Goal: Find contact information: Find contact information

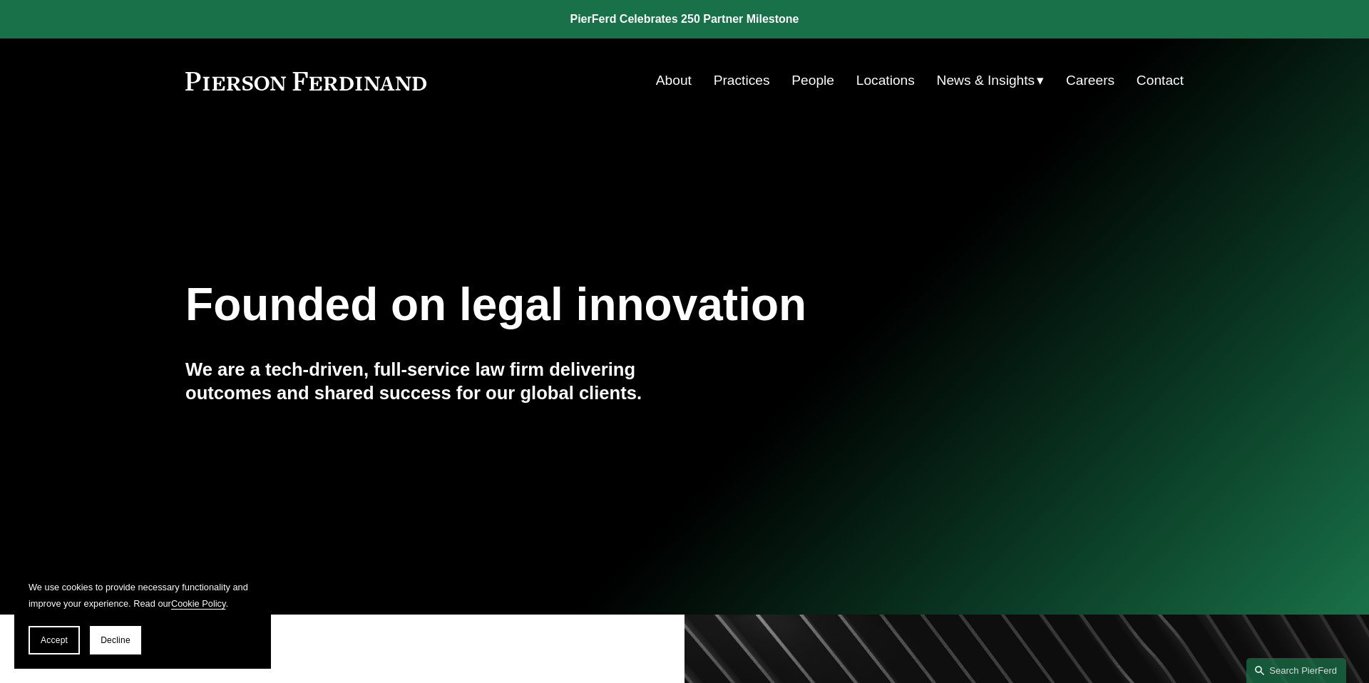
click at [1156, 81] on link "Contact" at bounding box center [1160, 80] width 47 height 27
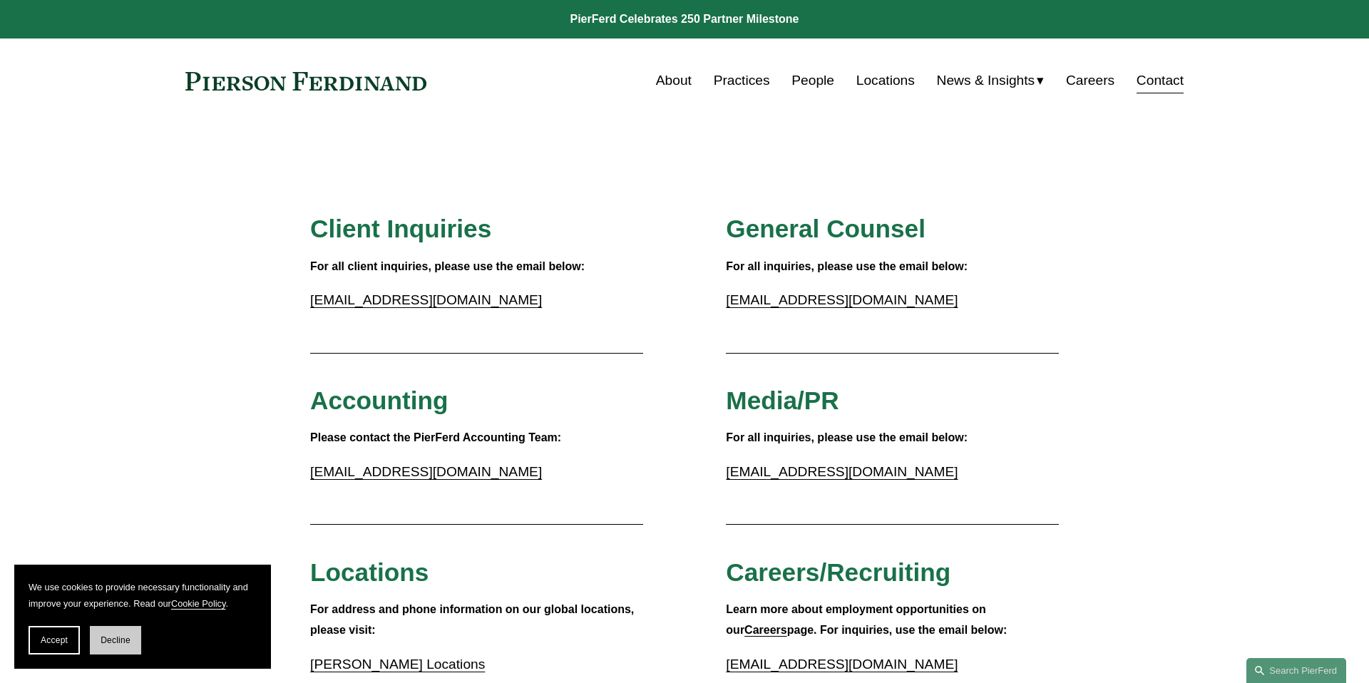
click at [103, 642] on span "Decline" at bounding box center [116, 640] width 30 height 10
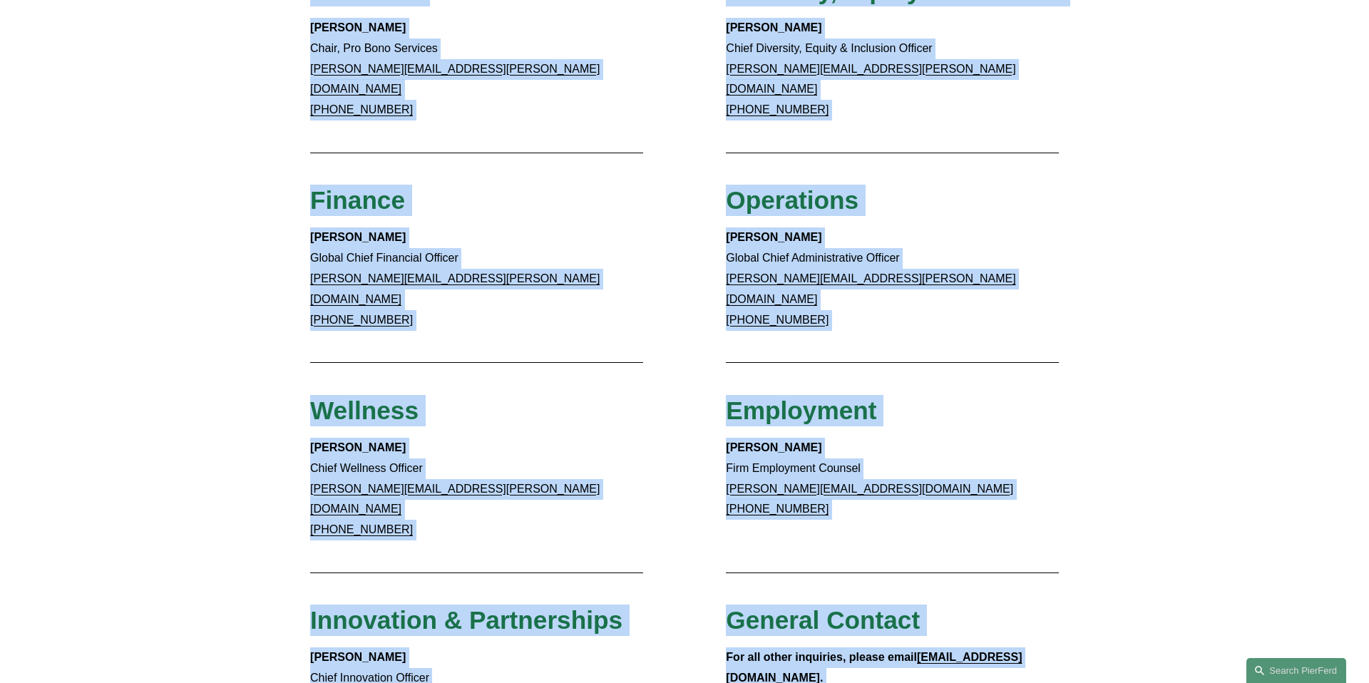
scroll to position [1299, 0]
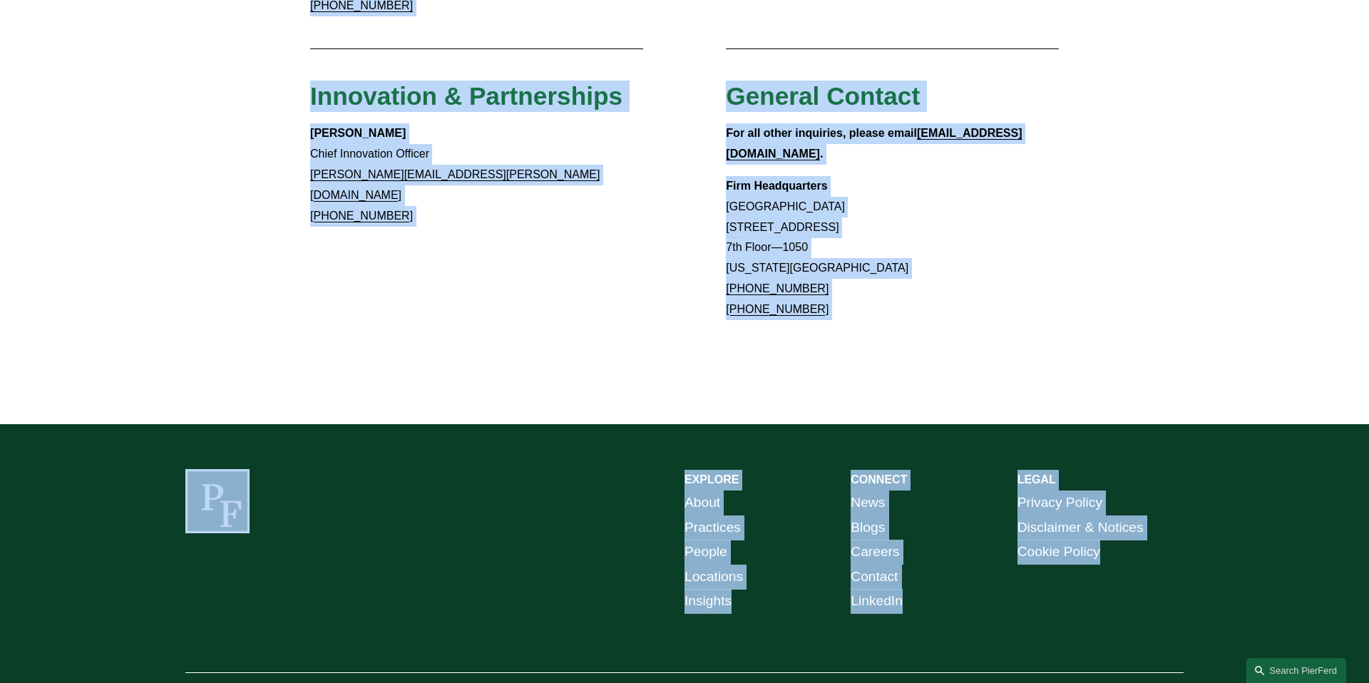
drag, startPoint x: 329, startPoint y: 129, endPoint x: 859, endPoint y: 305, distance: 559.0
copy div "Client Inquiries For all client inquiries, please use the email below: [EMAIL_A…"
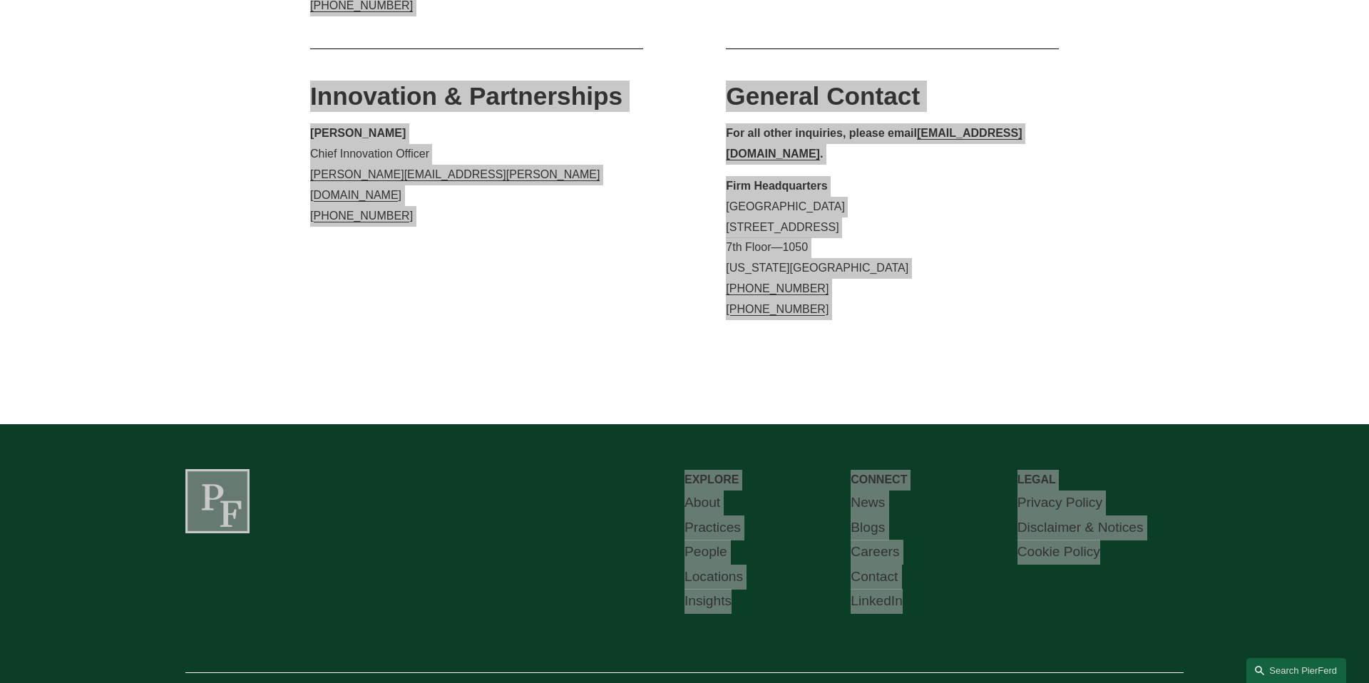
scroll to position [0, 0]
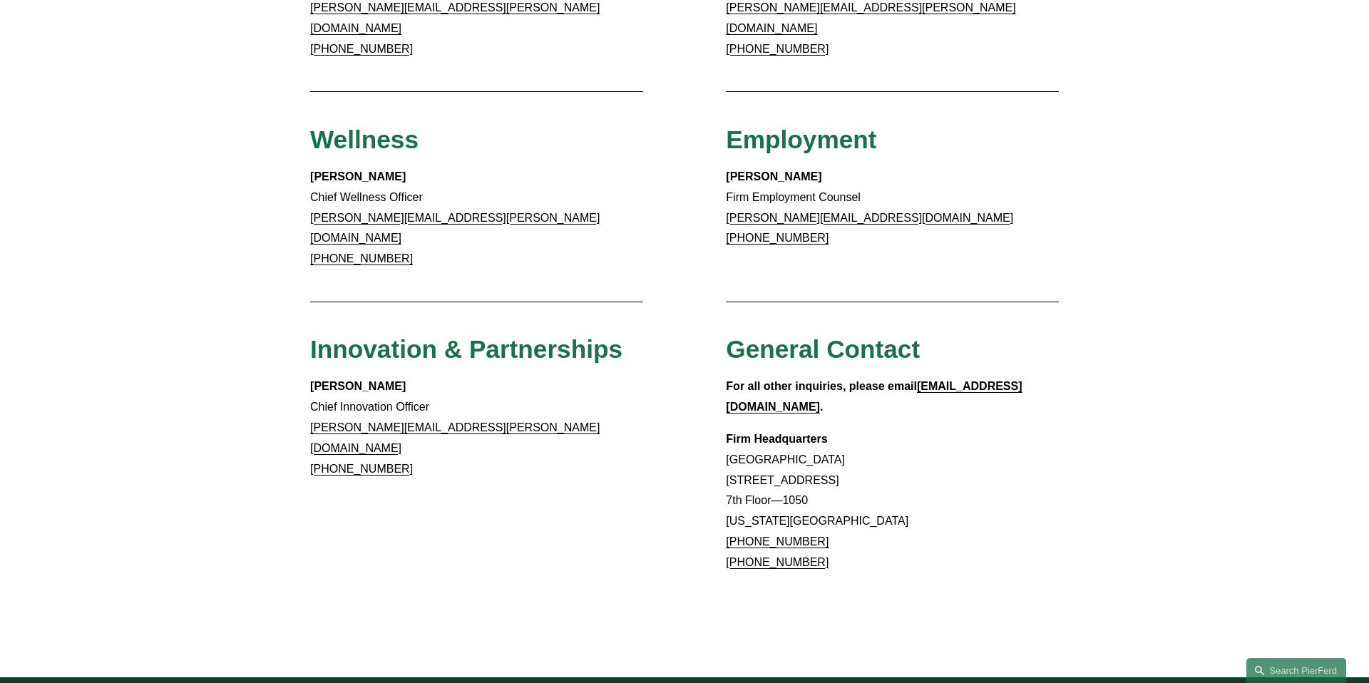
scroll to position [1047, 0]
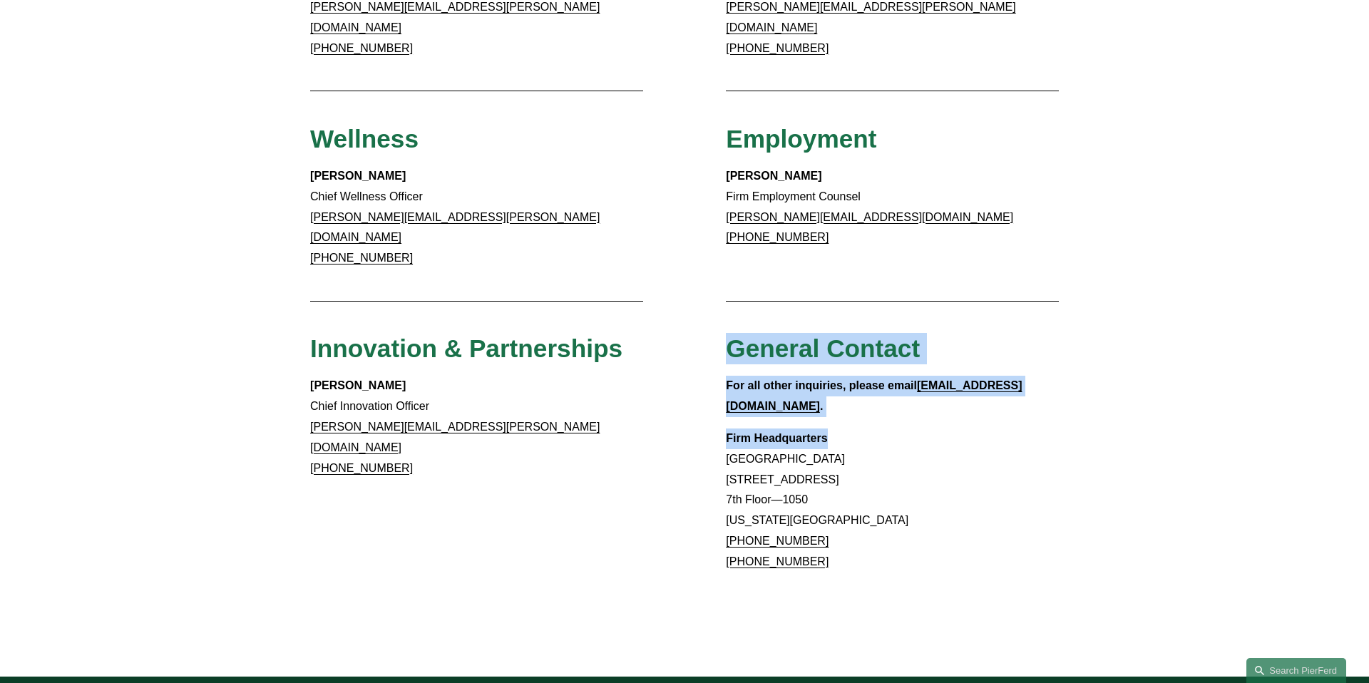
drag, startPoint x: 732, startPoint y: 297, endPoint x: 1003, endPoint y: 362, distance: 279.5
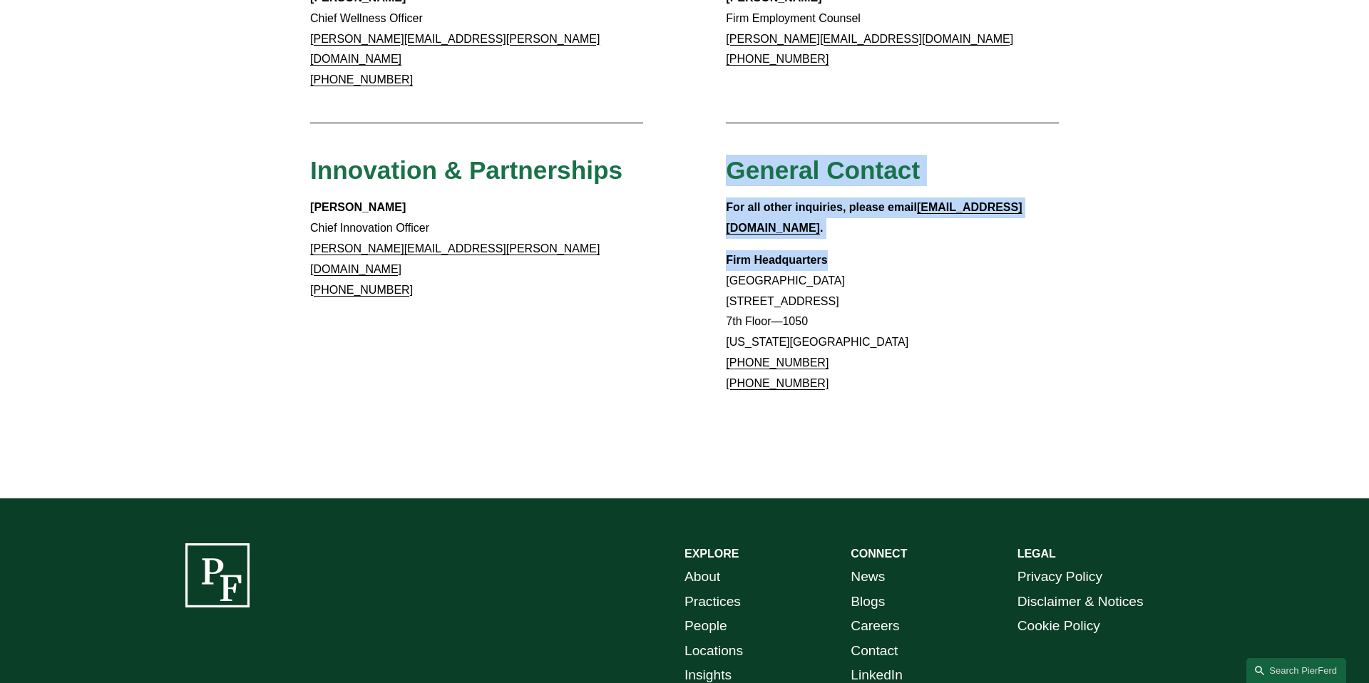
scroll to position [1299, 0]
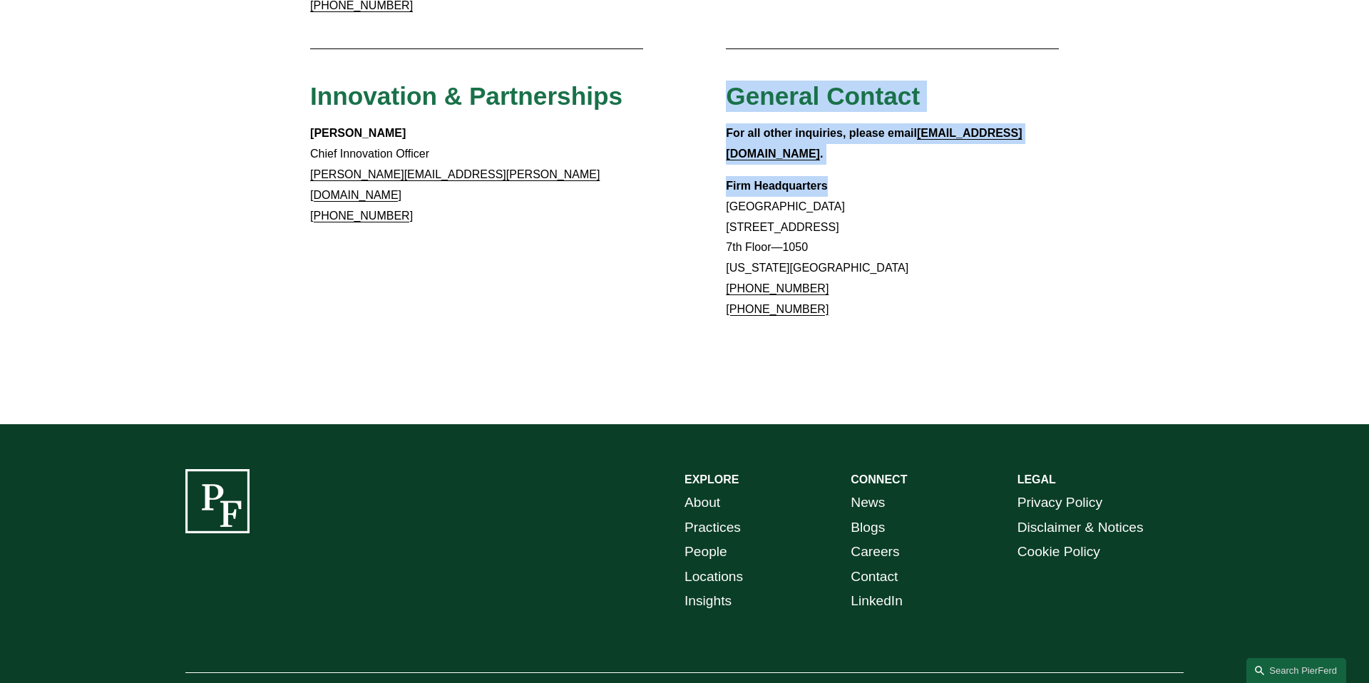
click at [881, 565] on link "Contact" at bounding box center [874, 577] width 47 height 25
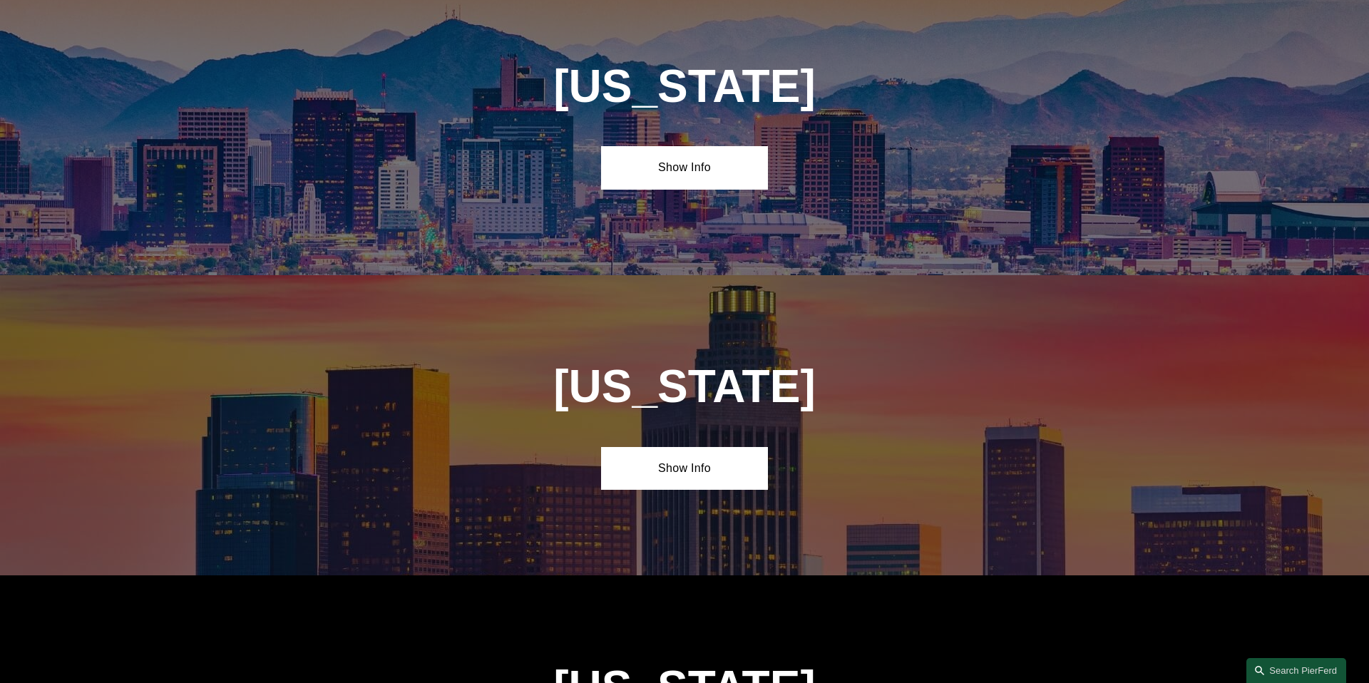
scroll to position [689, 0]
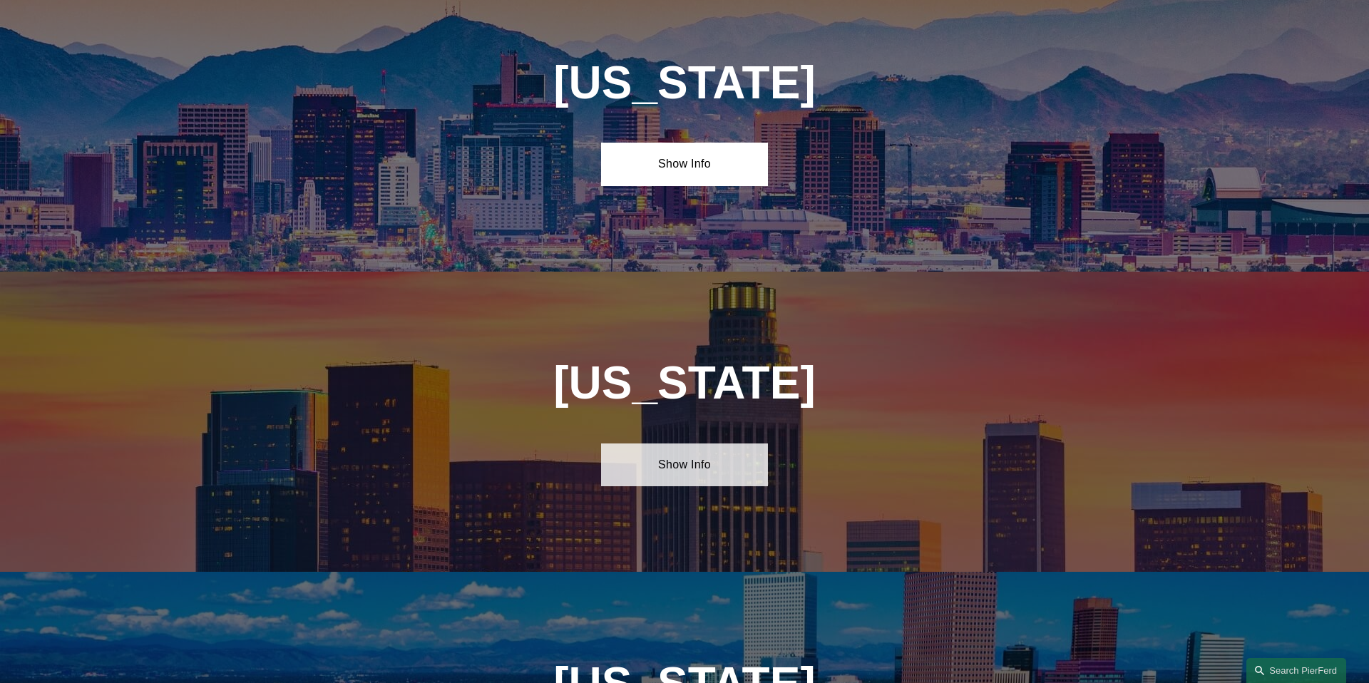
click at [690, 466] on link "Show Info" at bounding box center [684, 465] width 166 height 43
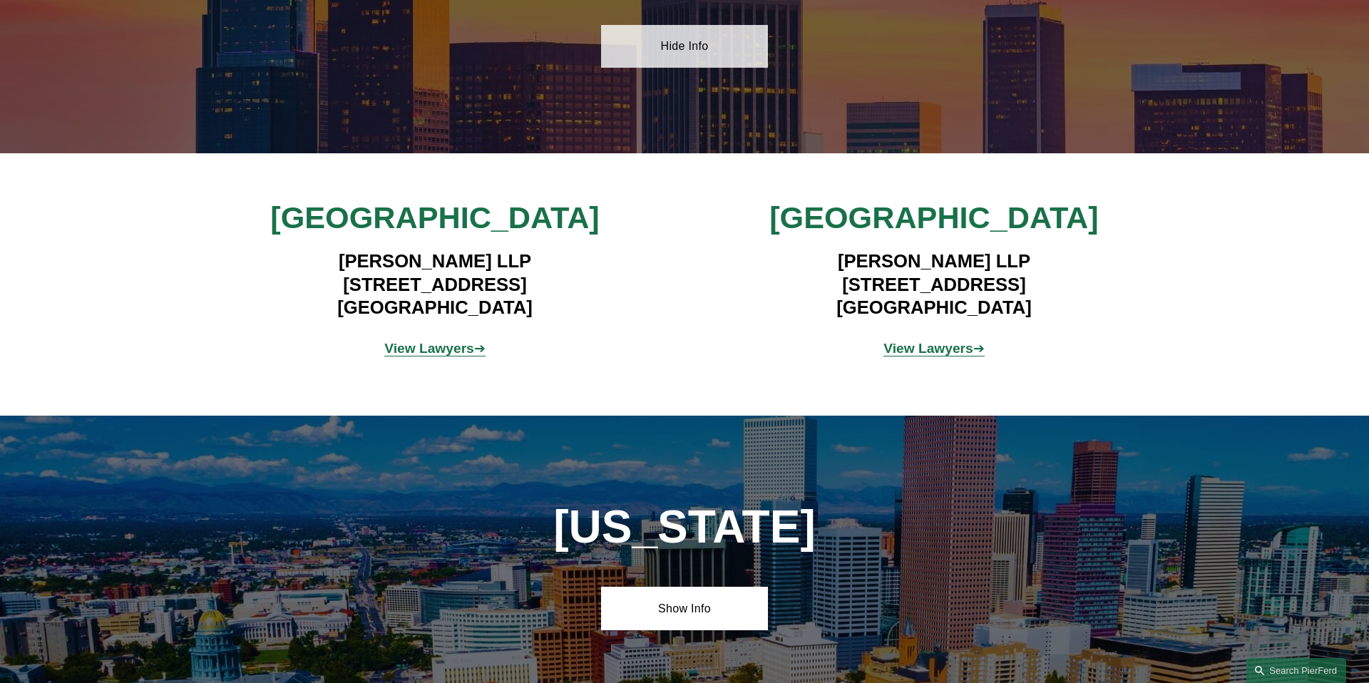
scroll to position [1085, 0]
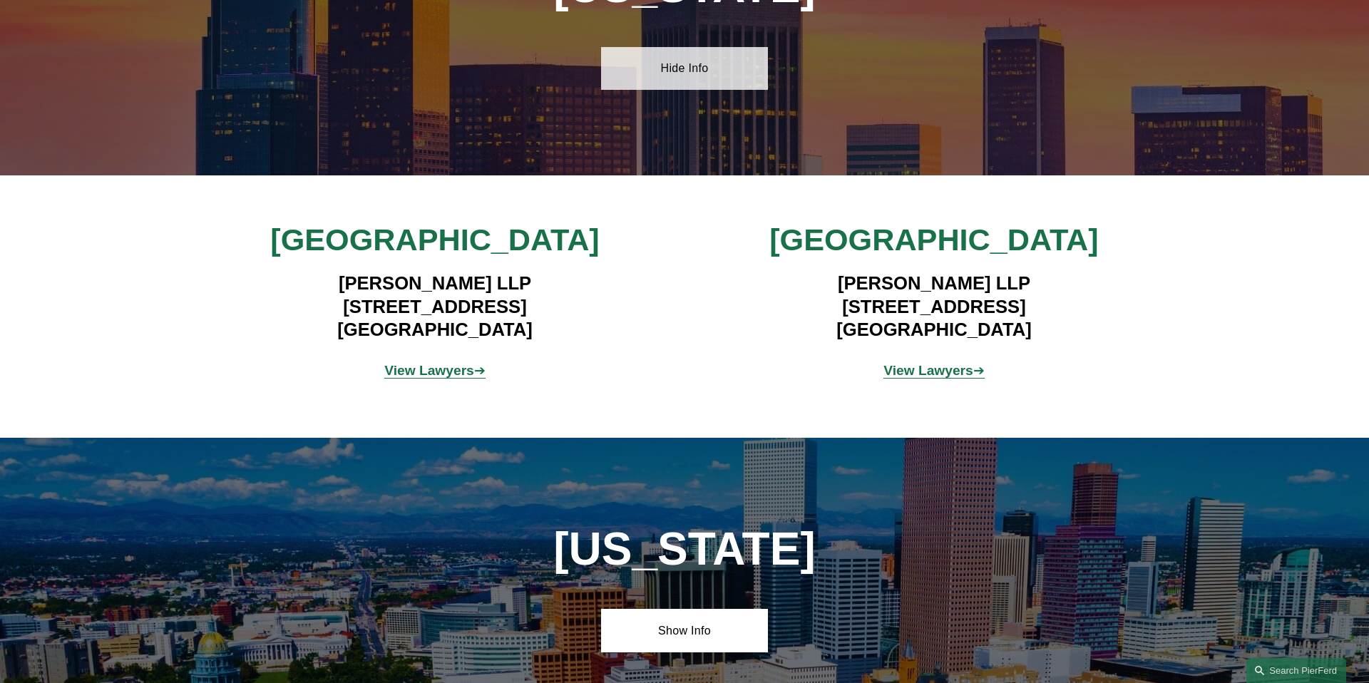
click at [672, 63] on link "Hide Info" at bounding box center [684, 68] width 166 height 43
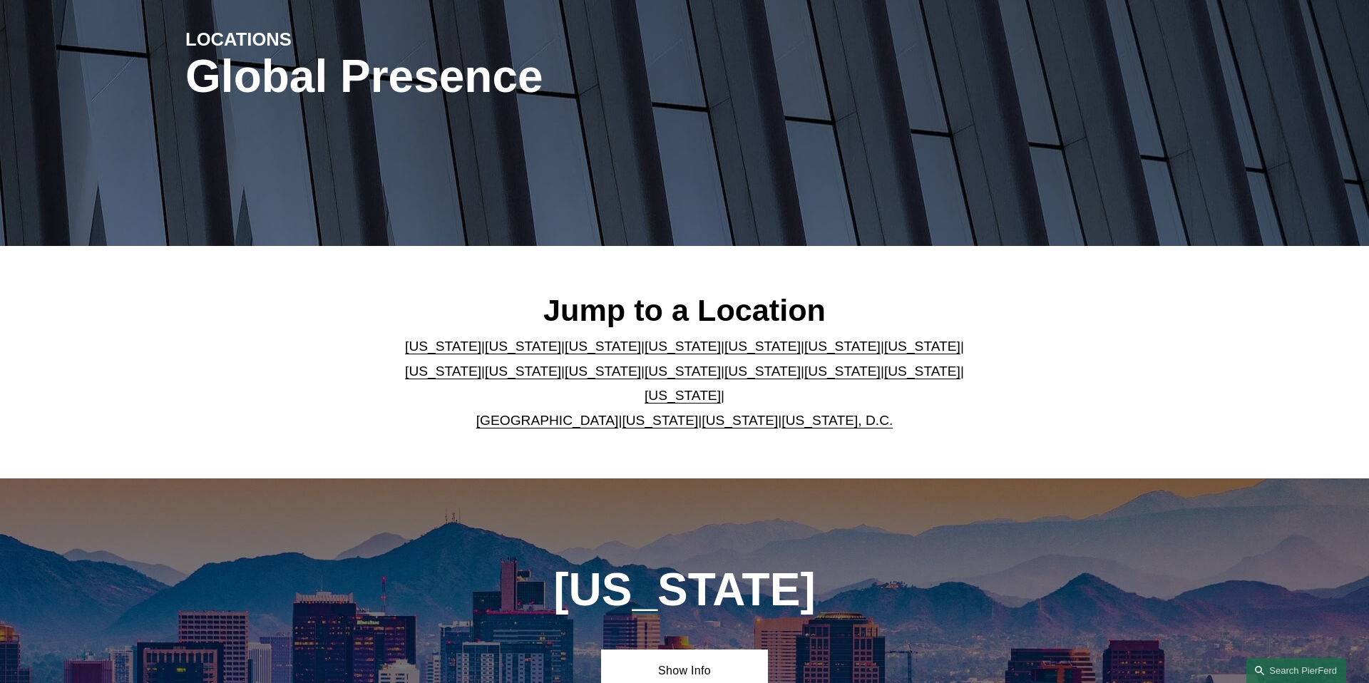
scroll to position [0, 0]
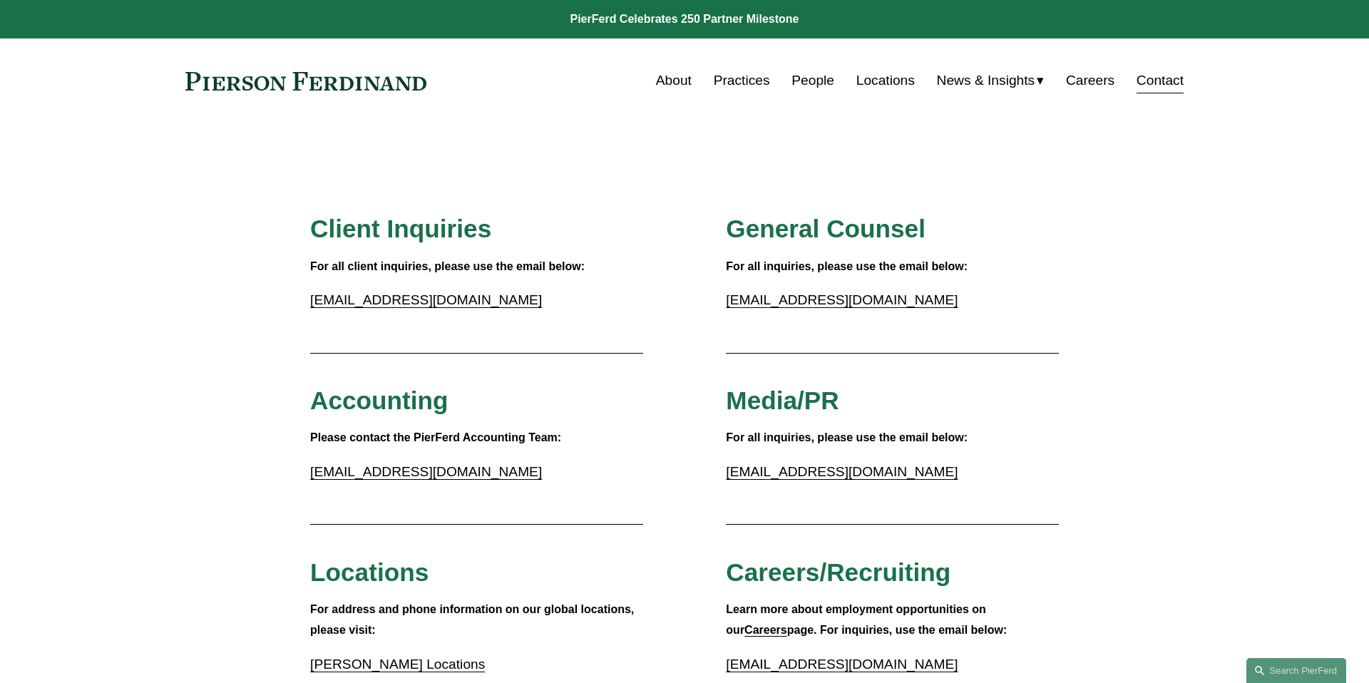
click at [0, 0] on span "Blogs" at bounding box center [0, 0] width 0 height 0
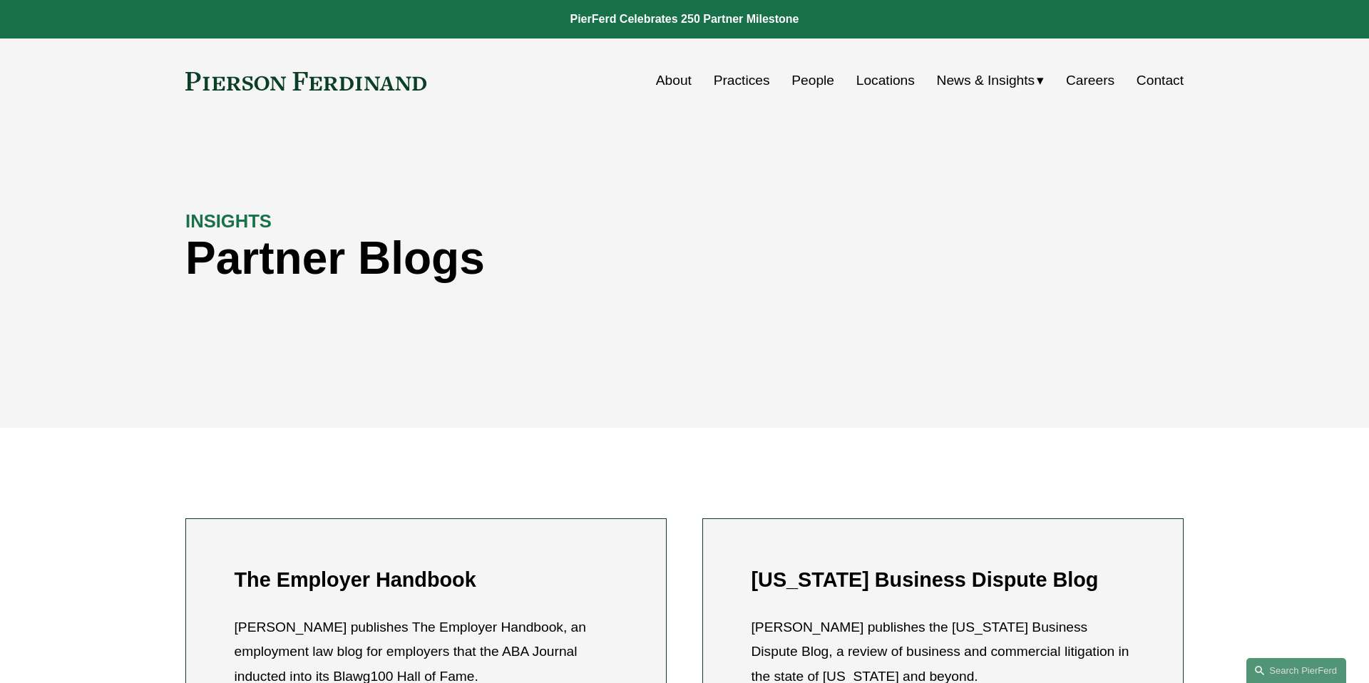
click at [0, 0] on span "Insights" at bounding box center [0, 0] width 0 height 0
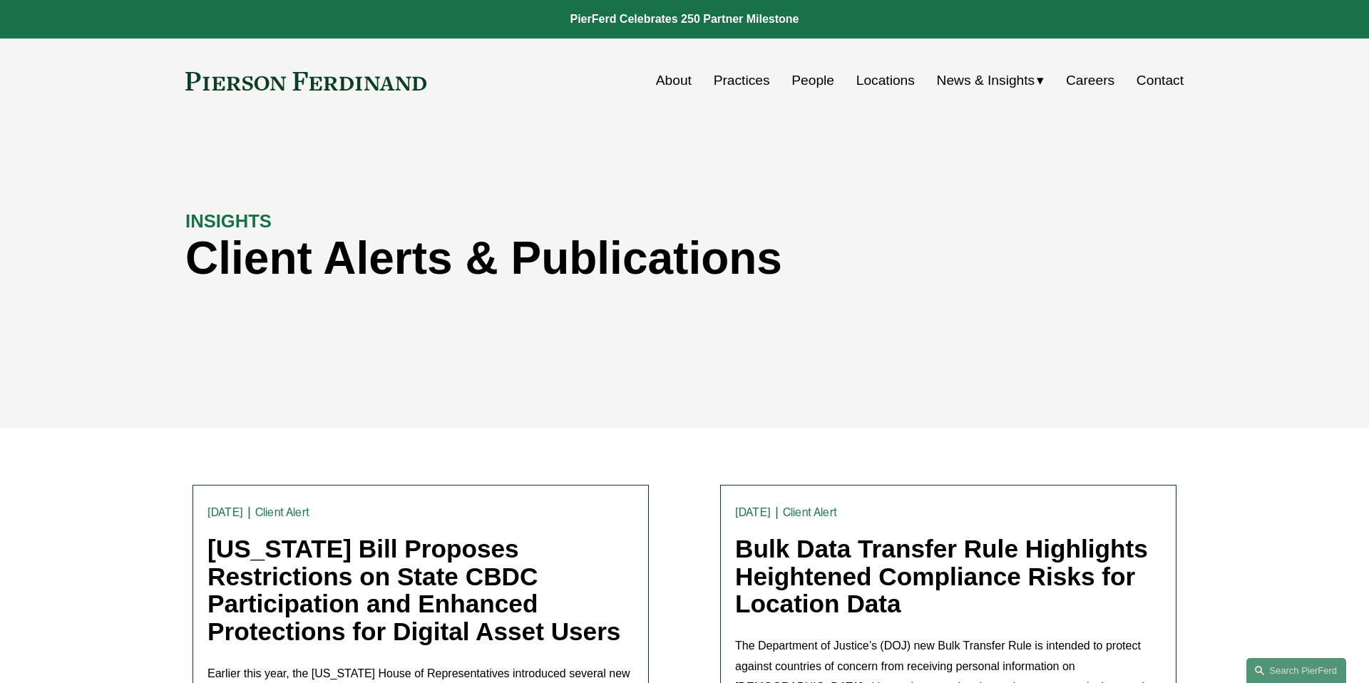
click at [0, 0] on span "News" at bounding box center [0, 0] width 0 height 0
